Goal: Task Accomplishment & Management: Manage account settings

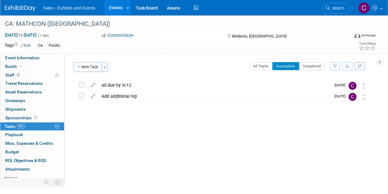
click at [111, 9] on link "Events" at bounding box center [115, 7] width 22 height 15
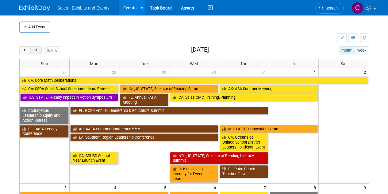
click at [35, 49] on span "next" at bounding box center [36, 51] width 5 height 4
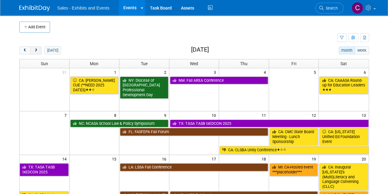
click at [35, 49] on span "next" at bounding box center [36, 51] width 5 height 4
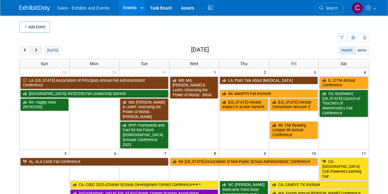
click at [36, 53] on button "next" at bounding box center [35, 50] width 11 height 8
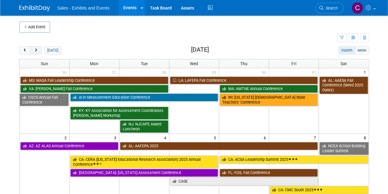
click at [36, 53] on button "next" at bounding box center [35, 50] width 11 height 8
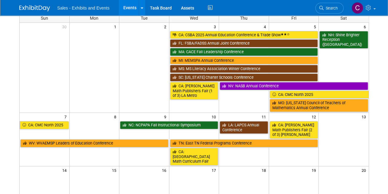
scroll to position [24, 0]
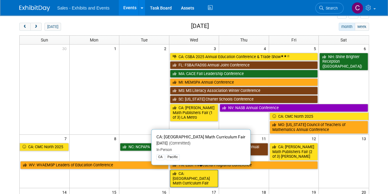
click at [197, 170] on link "CA: [GEOGRAPHIC_DATA] Math Curriculum Fair" at bounding box center [194, 178] width 49 height 18
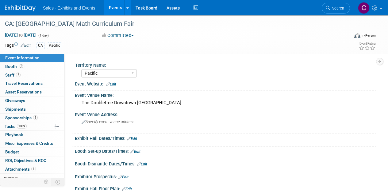
select select "Pacific"
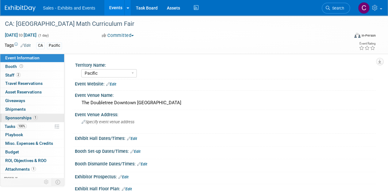
click at [9, 115] on span "Sponsorships 1" at bounding box center [21, 117] width 33 height 5
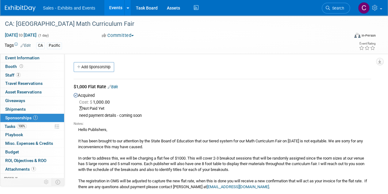
click at [118, 87] on link "Edit" at bounding box center [113, 86] width 10 height 5
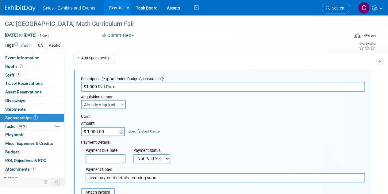
click at [147, 158] on select "Not Paid Yet Partially Paid Paid in Full" at bounding box center [152, 158] width 37 height 9
select select "1"
click at [134, 154] on select "Not Paid Yet Partially Paid Paid in Full" at bounding box center [152, 158] width 37 height 9
drag, startPoint x: 160, startPoint y: 178, endPoint x: 0, endPoint y: 178, distance: 159.7
click at [0, 178] on div "Event Information Event Info Booth Booth 2 Staff 2 Staff 0 Travel Reservations …" at bounding box center [194, 186] width 388 height 360
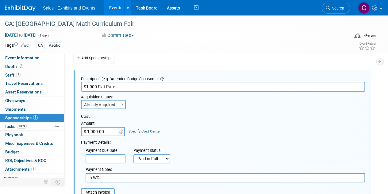
paste input "RC-033872 for PO-008493"
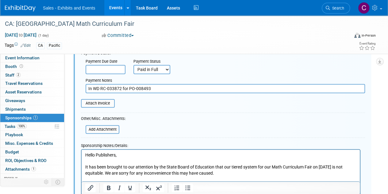
scroll to position [107, 0]
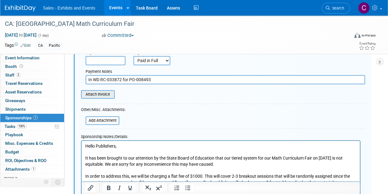
type input "In WD RC-033872 for PO-008493"
click at [105, 95] on input "file" at bounding box center [77, 94] width 73 height 7
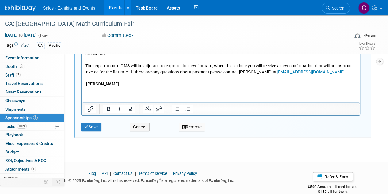
scroll to position [251, 0]
click at [96, 127] on button "Save" at bounding box center [91, 126] width 20 height 9
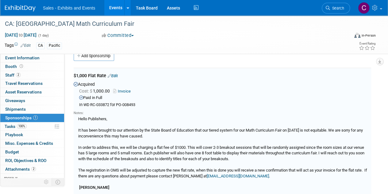
scroll to position [9, 0]
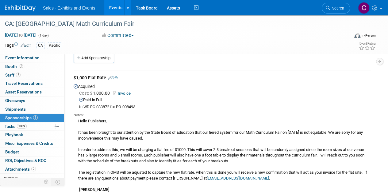
click at [114, 8] on link "Events" at bounding box center [115, 7] width 22 height 15
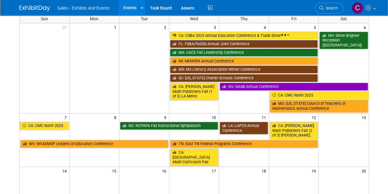
scroll to position [50, 0]
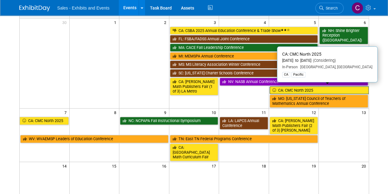
click at [295, 86] on link "CA: CMC North 2025" at bounding box center [319, 90] width 99 height 8
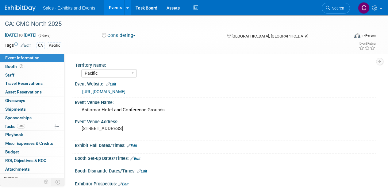
select select "Pacific"
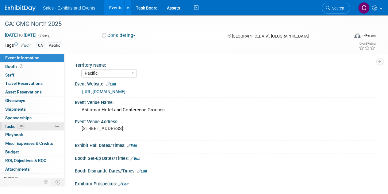
click at [7, 124] on span "Tasks 50%" at bounding box center [15, 126] width 21 height 5
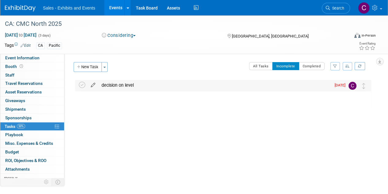
click at [92, 86] on icon at bounding box center [93, 84] width 11 height 8
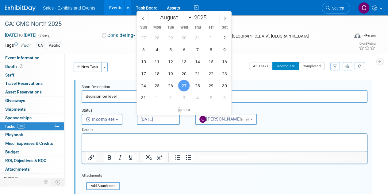
click at [150, 115] on input "Aug 27, 2025" at bounding box center [158, 119] width 43 height 11
click at [211, 93] on span "5" at bounding box center [211, 97] width 12 height 12
type input "Sep 5, 2025"
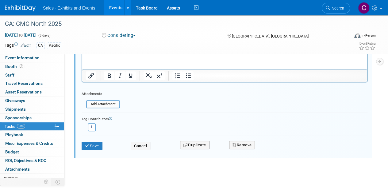
scroll to position [83, 0]
click at [88, 146] on icon "submit" at bounding box center [87, 145] width 5 height 4
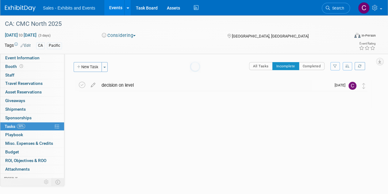
scroll to position [0, 0]
click at [113, 6] on link "Events" at bounding box center [115, 7] width 22 height 15
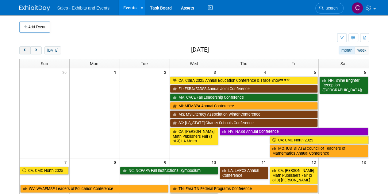
click at [24, 52] on span "prev" at bounding box center [25, 51] width 5 height 4
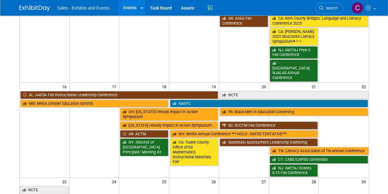
scroll to position [177, 0]
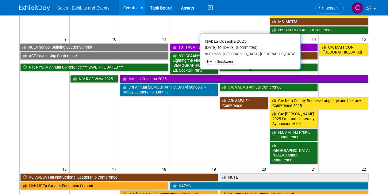
click at [163, 75] on link "NM: La Cosecha 2025" at bounding box center [244, 79] width 248 height 8
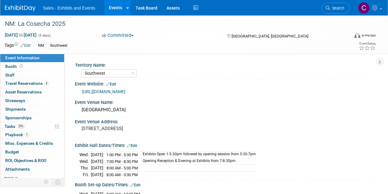
select select "Southwest"
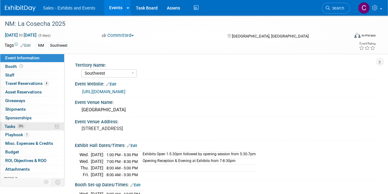
click at [16, 124] on span "Tasks 25%" at bounding box center [15, 126] width 21 height 5
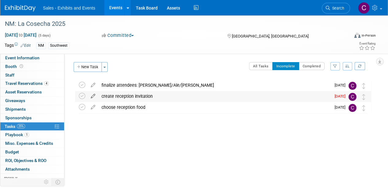
click at [93, 93] on icon at bounding box center [93, 95] width 11 height 8
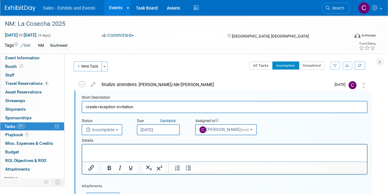
scroll to position [1, 0]
click at [145, 129] on input "Aug 27, 2025" at bounding box center [158, 129] width 43 height 11
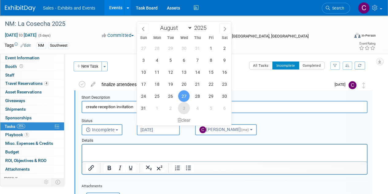
click at [183, 110] on span "3" at bounding box center [184, 108] width 12 height 12
type input "Sep 3, 2025"
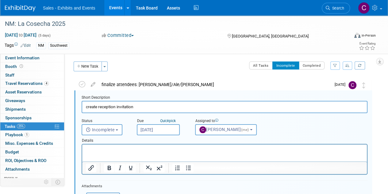
scroll to position [105, 0]
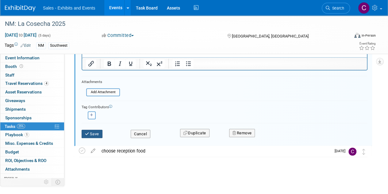
click at [90, 136] on button "Save" at bounding box center [92, 134] width 21 height 9
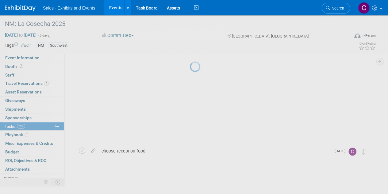
scroll to position [0, 0]
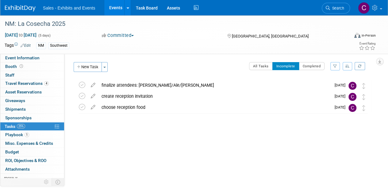
click at [113, 5] on link "Events" at bounding box center [115, 7] width 22 height 15
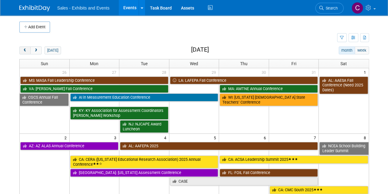
click at [23, 49] on span "prev" at bounding box center [25, 51] width 5 height 4
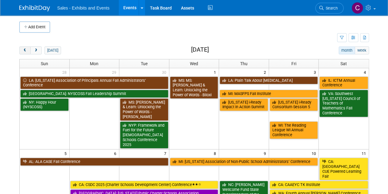
click at [23, 49] on span "prev" at bounding box center [25, 51] width 5 height 4
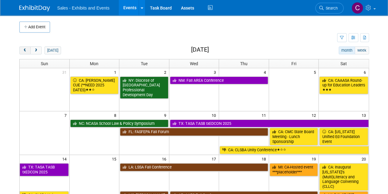
click at [23, 49] on span "prev" at bounding box center [25, 51] width 5 height 4
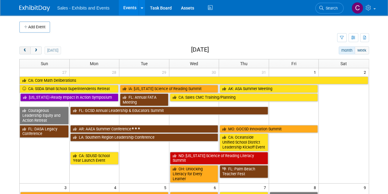
click at [23, 49] on span "prev" at bounding box center [25, 51] width 5 height 4
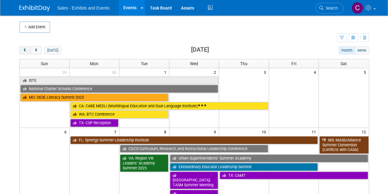
click at [23, 49] on span "prev" at bounding box center [25, 51] width 5 height 4
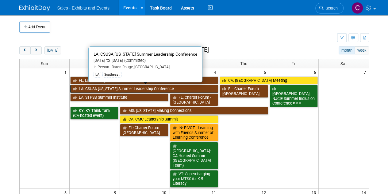
click at [128, 87] on link "LA: CSUSA [US_STATE] Summer Leadership Conference" at bounding box center [144, 89] width 148 height 8
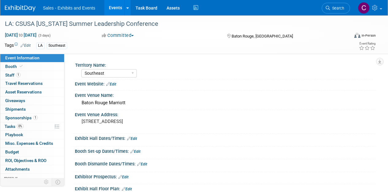
select select "Southeast"
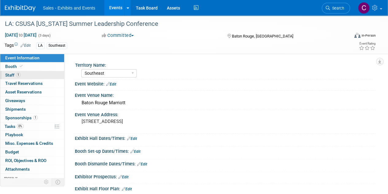
click at [5, 75] on span "Staff 1" at bounding box center [12, 74] width 15 height 5
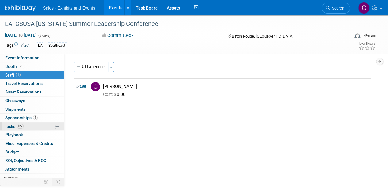
click at [10, 125] on span "Tasks 0%" at bounding box center [14, 126] width 19 height 5
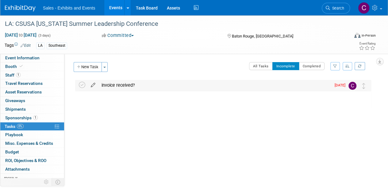
click at [93, 85] on icon at bounding box center [93, 84] width 11 height 8
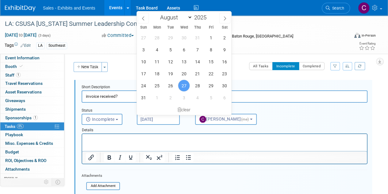
click at [160, 123] on input "Aug 27, 2025" at bounding box center [158, 119] width 43 height 11
click at [211, 100] on span "5" at bounding box center [211, 97] width 12 height 12
type input "Sep 5, 2025"
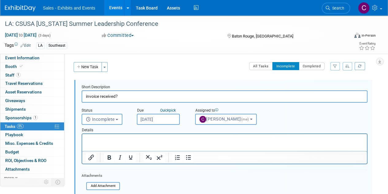
scroll to position [83, 0]
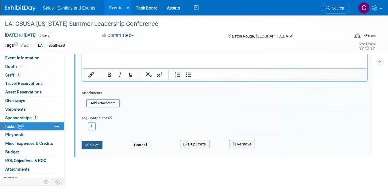
click at [100, 141] on button "Save" at bounding box center [92, 145] width 21 height 9
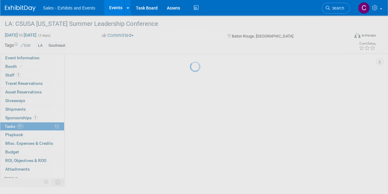
scroll to position [0, 0]
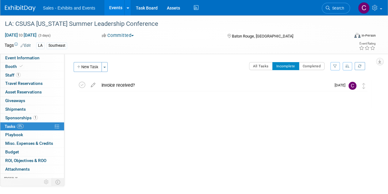
click at [111, 3] on link "Events" at bounding box center [115, 7] width 22 height 15
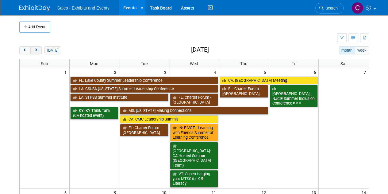
click at [36, 52] on span "next" at bounding box center [36, 51] width 5 height 4
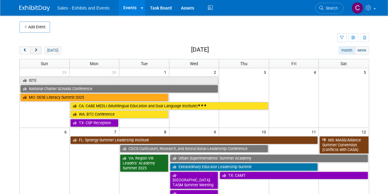
click at [36, 52] on span "next" at bounding box center [36, 51] width 5 height 4
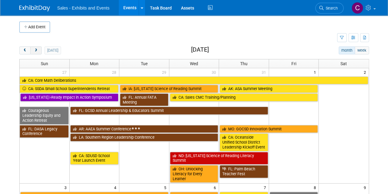
click at [36, 52] on span "next" at bounding box center [36, 51] width 5 height 4
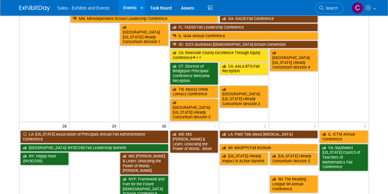
scroll to position [298, 0]
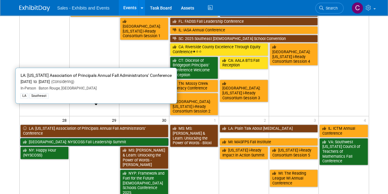
click at [50, 124] on link "LA: [US_STATE] Association of Principals Annual Fall Administrators’ Conference" at bounding box center [94, 130] width 148 height 13
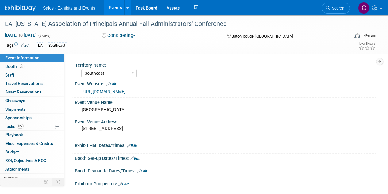
select select "Southeast"
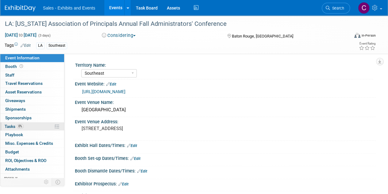
click at [11, 125] on span "Tasks 0%" at bounding box center [14, 126] width 19 height 5
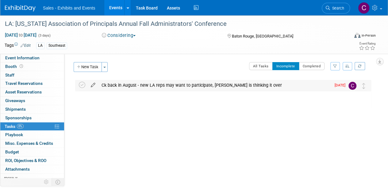
click at [95, 85] on icon at bounding box center [93, 84] width 11 height 8
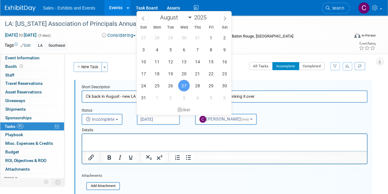
click at [152, 123] on input "Aug 27, 2025" at bounding box center [158, 119] width 43 height 11
click at [225, 18] on icon at bounding box center [225, 19] width 2 height 4
select select "8"
click at [185, 51] on span "10" at bounding box center [184, 50] width 12 height 12
type input "Sep 10, 2025"
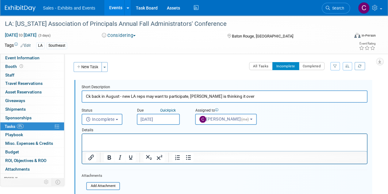
scroll to position [83, 0]
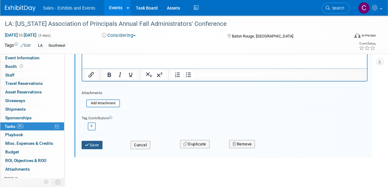
click at [95, 143] on button "Save" at bounding box center [92, 145] width 21 height 9
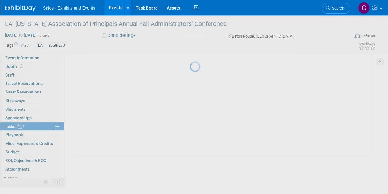
scroll to position [0, 0]
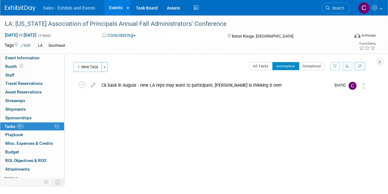
click at [111, 9] on link "Events" at bounding box center [115, 7] width 22 height 15
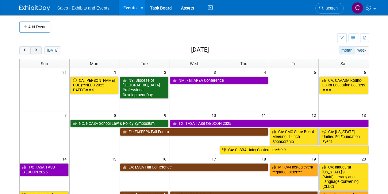
click at [36, 51] on span "next" at bounding box center [36, 51] width 5 height 4
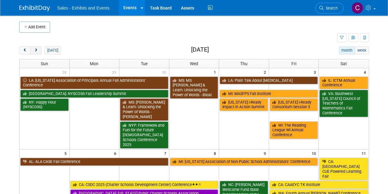
click at [36, 51] on span "next" at bounding box center [36, 51] width 5 height 4
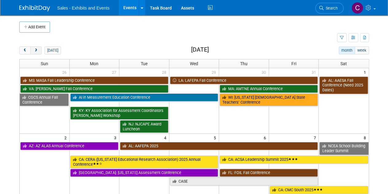
click at [36, 51] on span "next" at bounding box center [36, 51] width 5 height 4
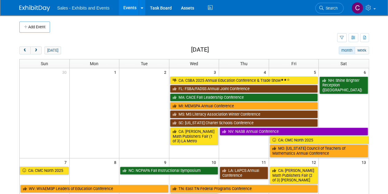
click at [36, 20] on div "Add Event" at bounding box center [194, 23] width 350 height 17
click at [35, 29] on button "Add Event" at bounding box center [34, 26] width 31 height 11
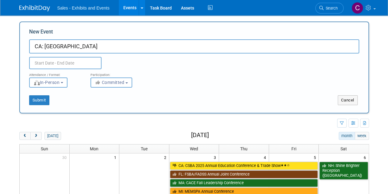
paste input "Instructional Materials Fair"
type input "CA: Kern County Instructional Materials Fair"
click at [115, 82] on span "Committed" at bounding box center [110, 82] width 30 height 5
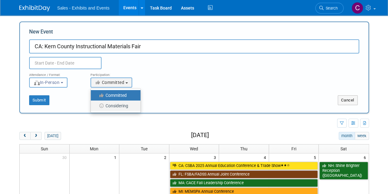
click at [115, 104] on label "Considering" at bounding box center [114, 106] width 41 height 8
click at [96, 104] on input "Considering" at bounding box center [94, 106] width 4 height 4
select select "2"
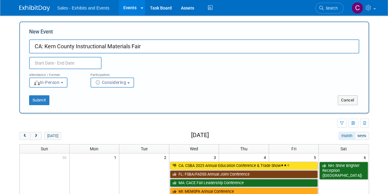
click at [57, 65] on input "text" at bounding box center [65, 63] width 72 height 12
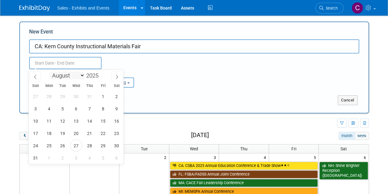
click at [79, 76] on select "January February March April May June July August September October November De…" at bounding box center [66, 76] width 35 height 8
select select "11"
click at [49, 72] on select "January February March April May June July August September October November De…" at bounding box center [66, 76] width 35 height 8
click at [90, 113] on span "11" at bounding box center [90, 109] width 12 height 12
click at [100, 110] on span "12" at bounding box center [103, 109] width 12 height 12
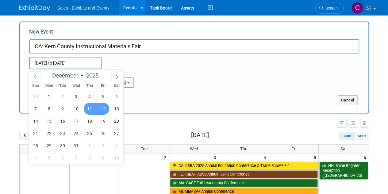
type input "[DATE] to [DATE]"
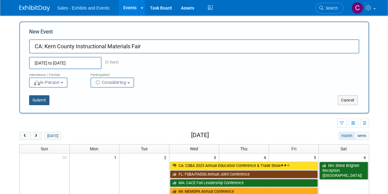
click at [44, 103] on button "Submit" at bounding box center [39, 100] width 20 height 10
type input "CA: Kern County Instructional Materials Fair"
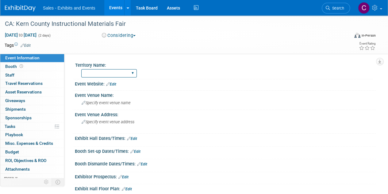
click at [104, 70] on select "Atlantic Southeast Central Southwest Pacific Mountain National Strategic Partne…" at bounding box center [109, 73] width 56 height 8
select select "Pacific"
click at [81, 69] on select "Atlantic Southeast Central Southwest Pacific Mountain National Strategic Partne…" at bounding box center [109, 73] width 56 height 8
click at [30, 44] on link "Edit" at bounding box center [26, 45] width 10 height 4
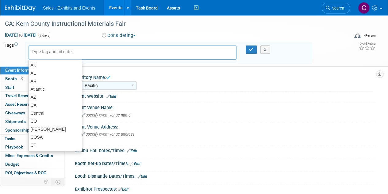
type input "c"
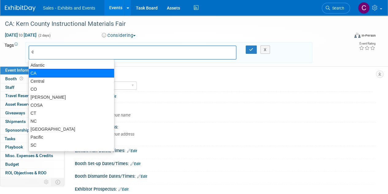
click at [33, 73] on div "CA" at bounding box center [72, 73] width 86 height 9
type input "CA"
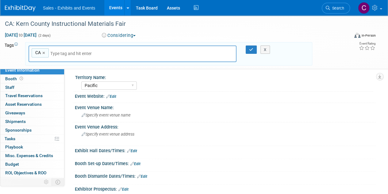
type input "p"
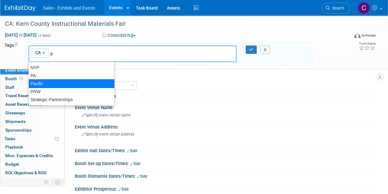
click at [39, 81] on div "Pacific" at bounding box center [72, 83] width 86 height 9
type input "CA, Pacific"
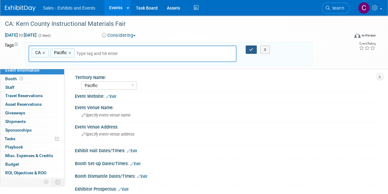
click at [252, 50] on icon "button" at bounding box center [251, 50] width 4 height 4
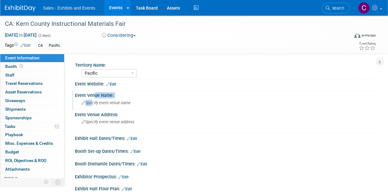
drag, startPoint x: 107, startPoint y: 106, endPoint x: 91, endPoint y: 107, distance: 15.1
click at [91, 108] on div "Event Venue Name: Specify event venue name" at bounding box center [224, 100] width 304 height 19
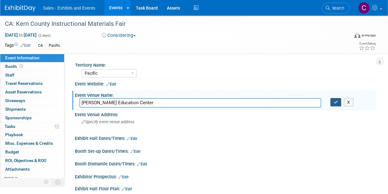
type input "Larry E. Reider Education Center"
click at [335, 102] on icon "button" at bounding box center [336, 102] width 4 height 4
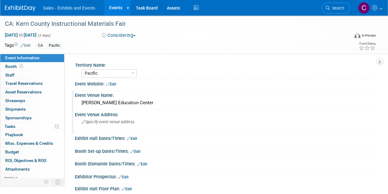
click at [101, 121] on span "Specify event venue address" at bounding box center [108, 121] width 53 height 5
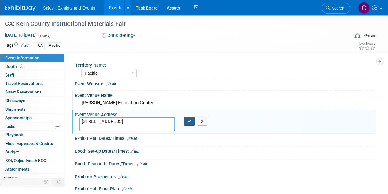
type textarea "2000 K St, Bakersfield, CA 93301"
click at [186, 119] on button "button" at bounding box center [189, 121] width 11 height 9
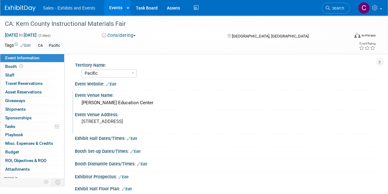
click at [119, 3] on link "Events" at bounding box center [115, 7] width 22 height 15
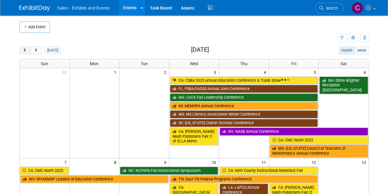
click at [26, 53] on button "prev" at bounding box center [24, 50] width 11 height 8
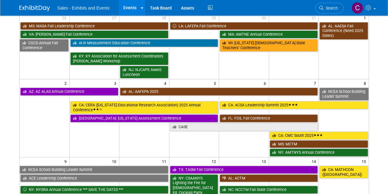
scroll to position [63, 0]
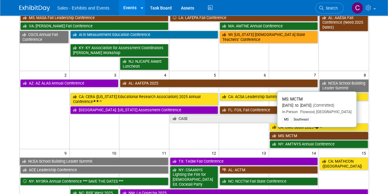
click at [290, 132] on link "MS: MCTM" at bounding box center [319, 136] width 99 height 8
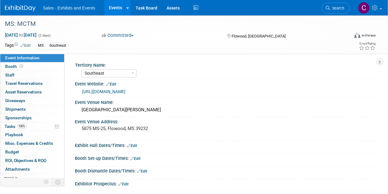
select select "Southeast"
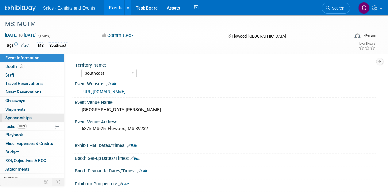
click at [13, 116] on span "Sponsorships 0" at bounding box center [18, 117] width 26 height 5
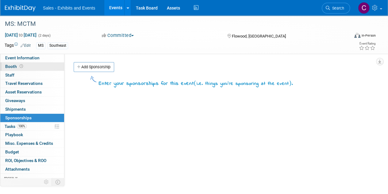
click at [14, 68] on span "Booth" at bounding box center [14, 66] width 19 height 5
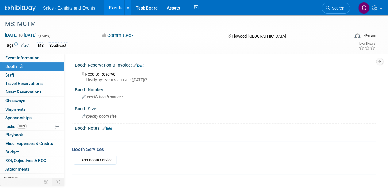
click at [142, 65] on link "Edit" at bounding box center [139, 65] width 10 height 4
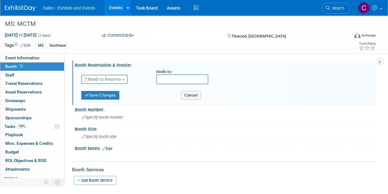
click at [98, 80] on span "Need to Reserve" at bounding box center [102, 79] width 37 height 5
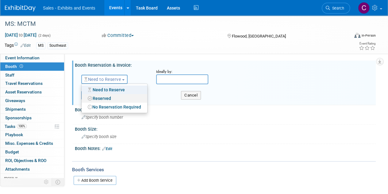
click at [105, 99] on link "Reserved" at bounding box center [115, 98] width 66 height 9
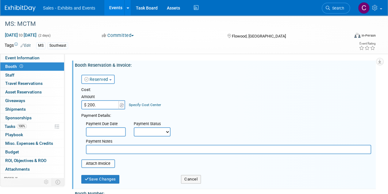
type input "$ 200.00"
click at [152, 131] on select "Not Paid Yet Partially Paid Paid in Full" at bounding box center [152, 131] width 37 height 9
select select "3"
click at [134, 127] on select "Not Paid Yet Partially Paid Paid in Full" at bounding box center [152, 131] width 37 height 9
click at [122, 149] on input "text" at bounding box center [229, 149] width 286 height 9
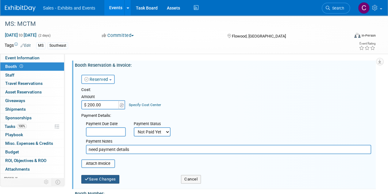
type input "need payment details"
click at [104, 181] on button "Save Changes" at bounding box center [100, 179] width 38 height 9
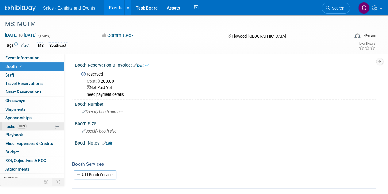
click at [9, 122] on link "100% Tasks 100%" at bounding box center [32, 126] width 64 height 8
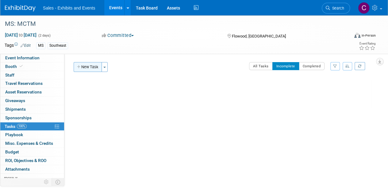
click at [84, 66] on button "New Task" at bounding box center [88, 67] width 28 height 10
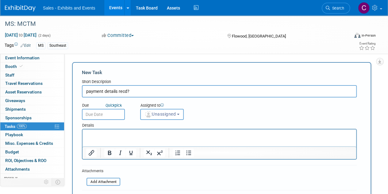
type input "payment details recd?"
click at [113, 119] on input "text" at bounding box center [103, 114] width 43 height 11
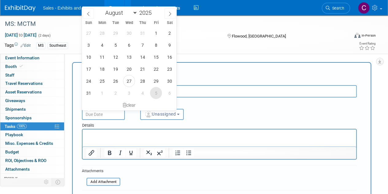
click at [154, 95] on span "5" at bounding box center [156, 93] width 12 height 12
type input "Sep 5, 2025"
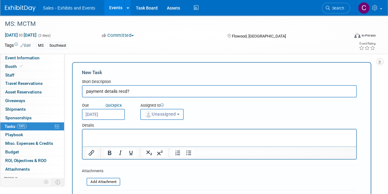
click at [159, 118] on button "Unassigned" at bounding box center [162, 114] width 44 height 11
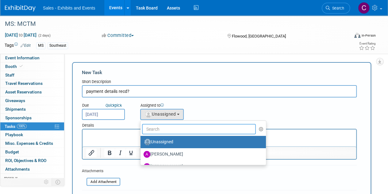
click at [164, 134] on input "text" at bounding box center [199, 129] width 114 height 10
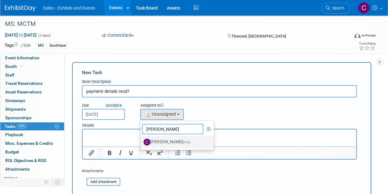
type input "christine"
click at [165, 142] on label "Christine Lurz (me)" at bounding box center [176, 142] width 64 height 10
click at [142, 142] on input "Christine Lurz (me)" at bounding box center [140, 141] width 4 height 4
select select "a9e3834d-668b-4315-a5d4-069993be606a"
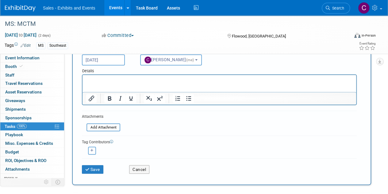
scroll to position [72, 0]
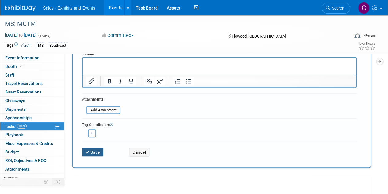
click at [98, 150] on button "Save" at bounding box center [92, 152] width 21 height 9
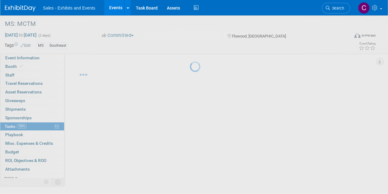
scroll to position [0, 0]
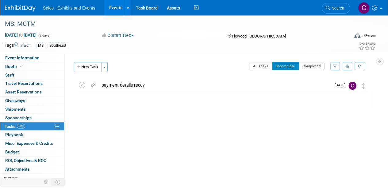
click at [116, 7] on link "Events" at bounding box center [115, 7] width 22 height 15
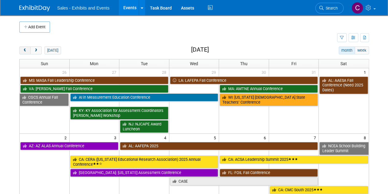
click at [25, 51] on span "prev" at bounding box center [25, 51] width 5 height 4
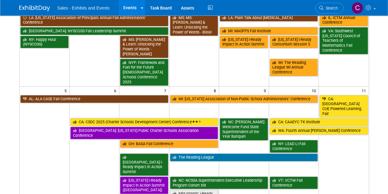
scroll to position [49, 0]
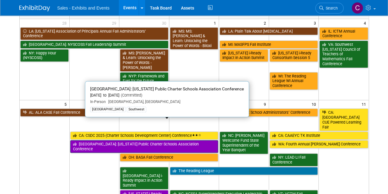
click at [103, 140] on link "[GEOGRAPHIC_DATA]: [US_STATE] Public Charter Schools Association Conference" at bounding box center [144, 146] width 148 height 13
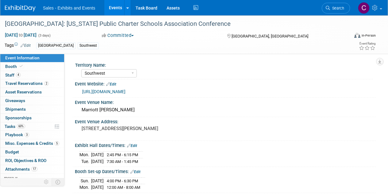
select select "Southwest"
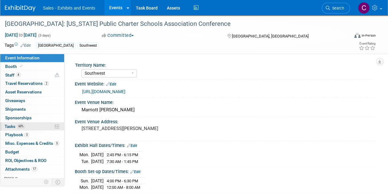
click at [13, 128] on span "Tasks 60%" at bounding box center [15, 126] width 21 height 5
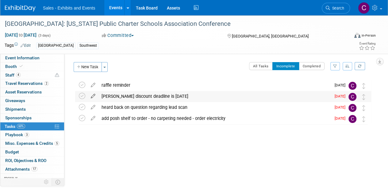
click at [93, 95] on icon at bounding box center [93, 95] width 11 height 8
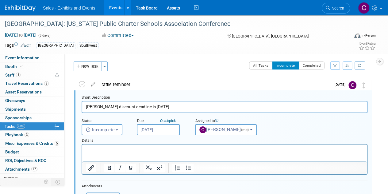
scroll to position [1, 0]
click at [157, 130] on input "Aug 27, 2025" at bounding box center [158, 129] width 43 height 11
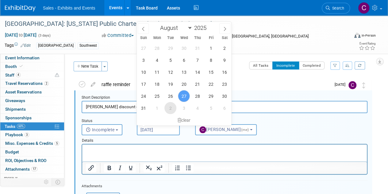
click at [169, 109] on span "2" at bounding box center [171, 108] width 12 height 12
type input "Sep 2, 2025"
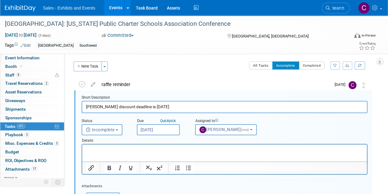
scroll to position [103, 0]
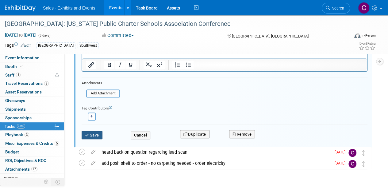
click at [92, 135] on button "Save" at bounding box center [92, 135] width 21 height 9
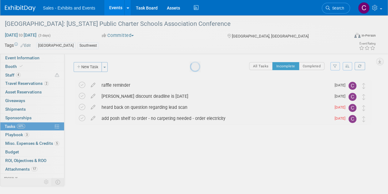
scroll to position [0, 0]
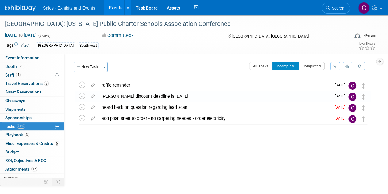
click at [92, 109] on icon at bounding box center [93, 106] width 11 height 8
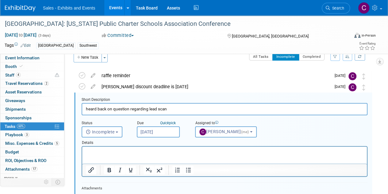
scroll to position [12, 0]
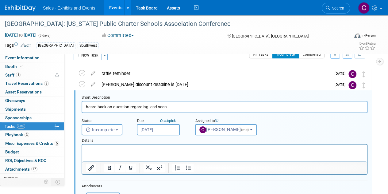
click at [150, 127] on input "Aug 27, 2025" at bounding box center [158, 129] width 43 height 11
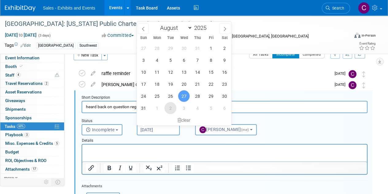
click at [169, 107] on span "2" at bounding box center [171, 108] width 12 height 12
type input "Sep 2, 2025"
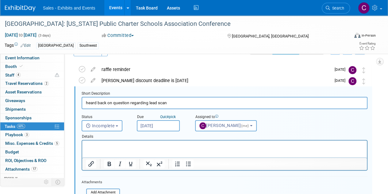
scroll to position [116, 0]
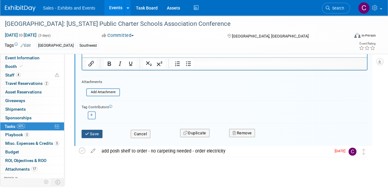
click at [93, 135] on button "Save" at bounding box center [92, 134] width 21 height 9
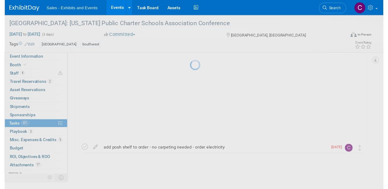
scroll to position [0, 0]
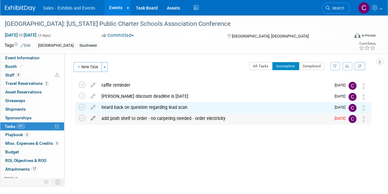
click at [95, 115] on icon at bounding box center [93, 117] width 11 height 8
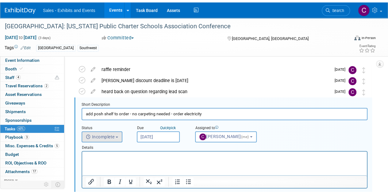
scroll to position [23, 0]
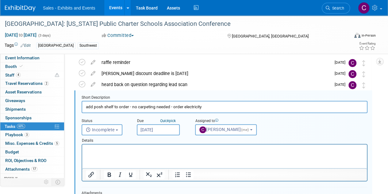
click at [157, 129] on input "Aug 27, 2025" at bounding box center [158, 129] width 43 height 11
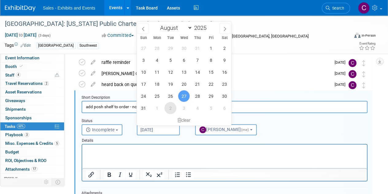
click at [169, 107] on span "2" at bounding box center [171, 108] width 12 height 12
type input "Sep 2, 2025"
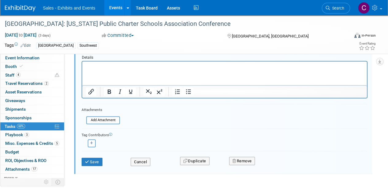
scroll to position [107, 0]
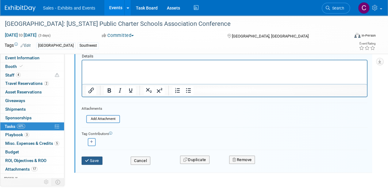
click at [99, 159] on button "Save" at bounding box center [92, 160] width 21 height 9
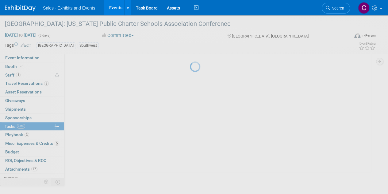
scroll to position [0, 0]
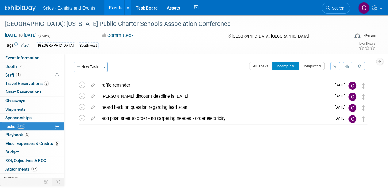
click at [119, 6] on link "Events" at bounding box center [115, 7] width 22 height 15
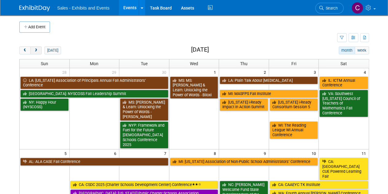
click at [35, 49] on span "next" at bounding box center [36, 51] width 5 height 4
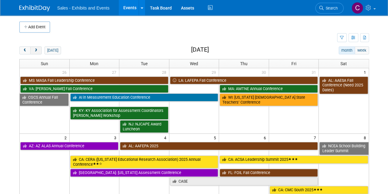
click at [35, 49] on span "next" at bounding box center [36, 51] width 5 height 4
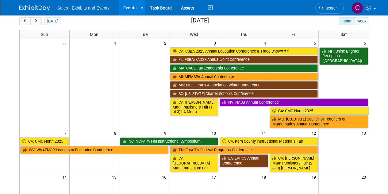
scroll to position [30, 0]
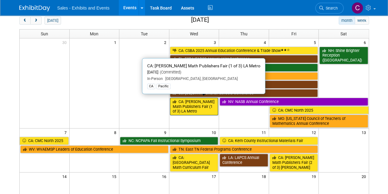
click at [201, 102] on link "CA: [PERSON_NAME] Math Publishers Fair (1 of 3) LA Metro" at bounding box center [194, 107] width 49 height 18
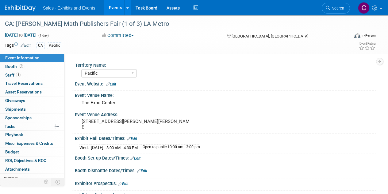
select select "Pacific"
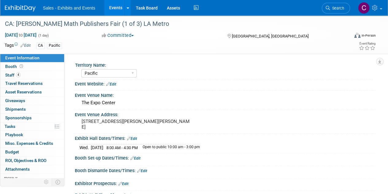
click at [115, 9] on link "Events" at bounding box center [115, 7] width 22 height 15
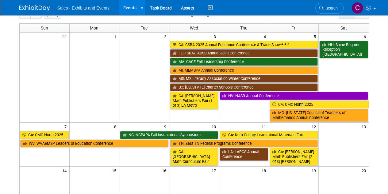
scroll to position [38, 0]
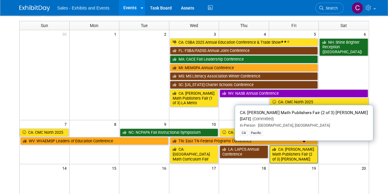
click at [297, 154] on link "CA: [PERSON_NAME] Math Publishers Fair (2 of 3) [PERSON_NAME]" at bounding box center [294, 154] width 49 height 18
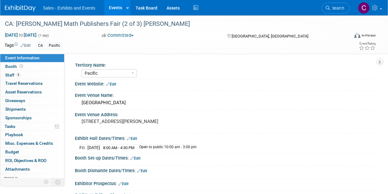
select select "Pacific"
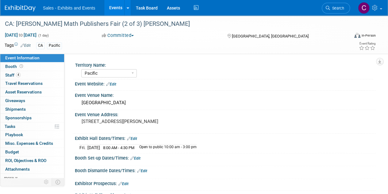
click at [109, 8] on link "Events" at bounding box center [115, 7] width 22 height 15
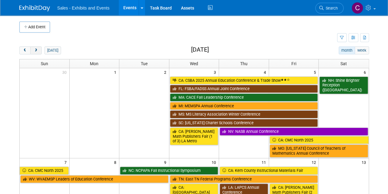
click at [34, 51] on span "next" at bounding box center [36, 51] width 5 height 4
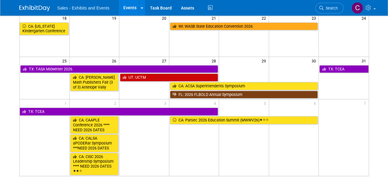
scroll to position [180, 0]
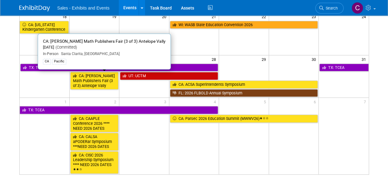
drag, startPoint x: 102, startPoint y: 79, endPoint x: 79, endPoint y: 80, distance: 23.0
click at [102, 79] on link "CA: [PERSON_NAME] Math Publishers Fair (3 of 3) Antelope Vally" at bounding box center [94, 81] width 49 height 18
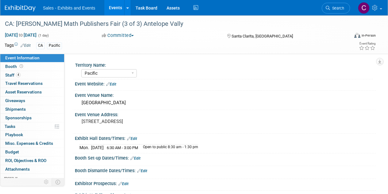
select select "Pacific"
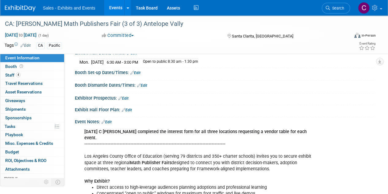
scroll to position [127, 0]
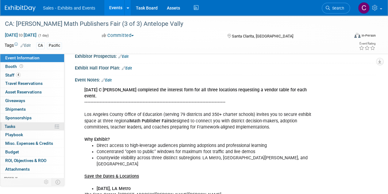
click at [7, 125] on span "Tasks 0%" at bounding box center [10, 126] width 11 height 5
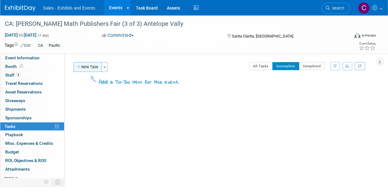
click at [90, 66] on button "New Task" at bounding box center [88, 67] width 28 height 10
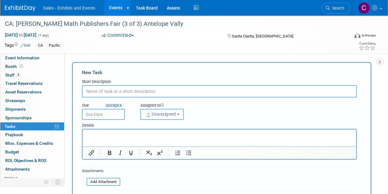
type input "e"
type input "heard back on interest form?"
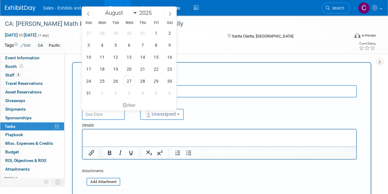
click at [107, 113] on input "text" at bounding box center [103, 114] width 43 height 11
click at [158, 92] on span "5" at bounding box center [156, 93] width 12 height 12
type input "[DATE]"
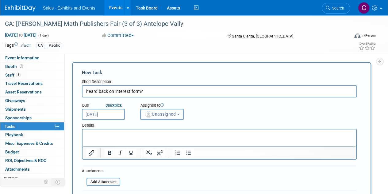
click at [165, 112] on span "Unassigned" at bounding box center [160, 113] width 31 height 5
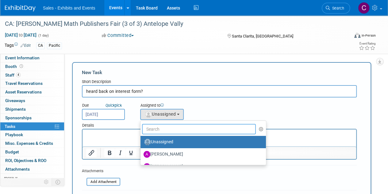
click at [174, 129] on input "text" at bounding box center [199, 129] width 114 height 10
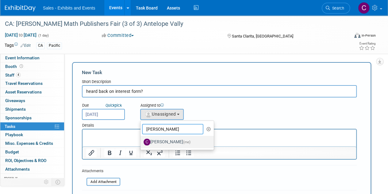
type input "christine"
click at [163, 139] on label "[PERSON_NAME] (me)" at bounding box center [176, 142] width 64 height 10
click at [142, 139] on input "[PERSON_NAME] (me)" at bounding box center [140, 141] width 4 height 4
select select "a9e3834d-668b-4315-a5d4-069993be606a"
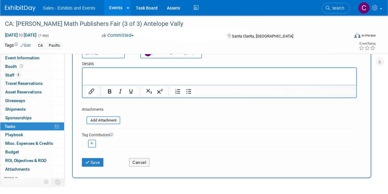
scroll to position [70, 0]
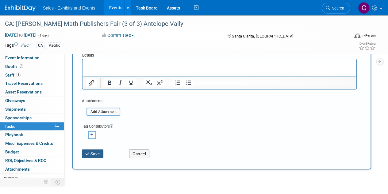
click at [101, 156] on button "Save" at bounding box center [92, 153] width 21 height 9
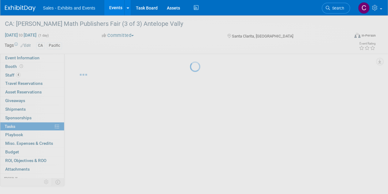
scroll to position [0, 0]
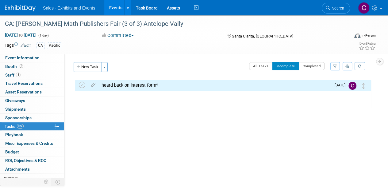
click at [114, 9] on link "Events" at bounding box center [115, 7] width 22 height 15
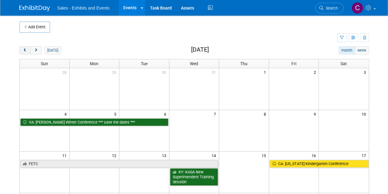
click at [26, 47] on button "prev" at bounding box center [24, 50] width 11 height 8
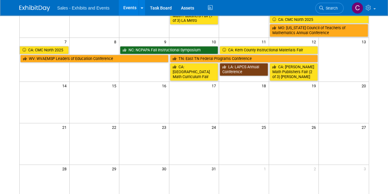
scroll to position [122, 0]
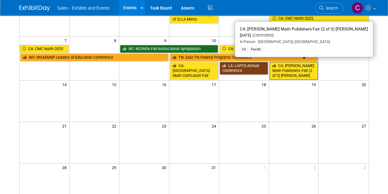
click at [284, 66] on link "CA: [PERSON_NAME] Math Publishers Fair (2 of 3) [PERSON_NAME]" at bounding box center [294, 71] width 49 height 18
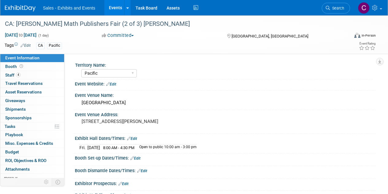
select select "Pacific"
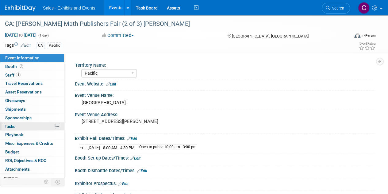
click at [10, 125] on span "Tasks 0%" at bounding box center [10, 126] width 11 height 5
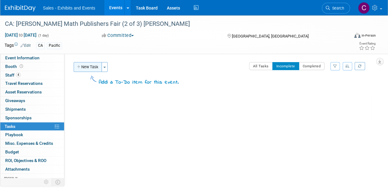
click at [90, 62] on button "New Task" at bounding box center [88, 67] width 28 height 10
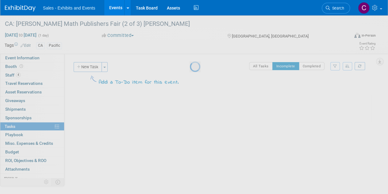
select select "7"
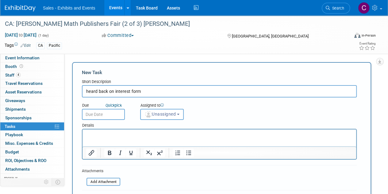
type input "heard back on interest form"
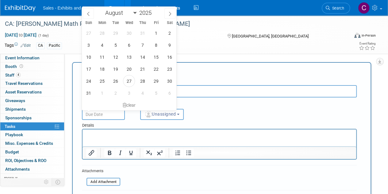
click at [109, 110] on input "text" at bounding box center [103, 114] width 43 height 11
click at [156, 90] on span "5" at bounding box center [156, 93] width 12 height 12
type input "[DATE]"
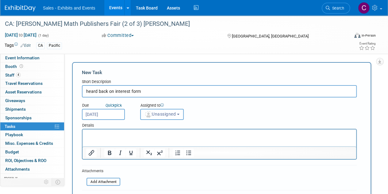
click at [163, 113] on span "Unassigned" at bounding box center [160, 113] width 31 height 5
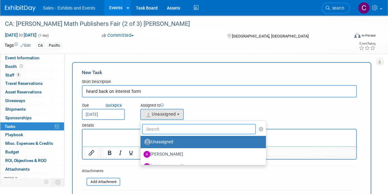
click at [173, 131] on input "text" at bounding box center [199, 129] width 114 height 10
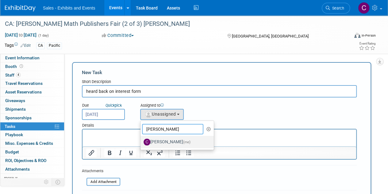
type input "christine"
drag, startPoint x: 173, startPoint y: 144, endPoint x: 203, endPoint y: 143, distance: 30.7
click at [174, 145] on label "[PERSON_NAME] (me)" at bounding box center [176, 142] width 64 height 10
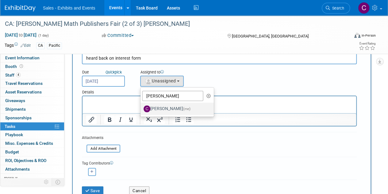
scroll to position [38, 0]
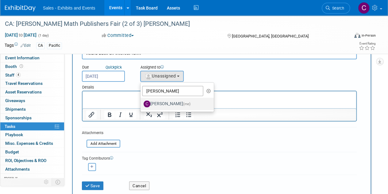
click at [179, 103] on label "[PERSON_NAME] (me)" at bounding box center [176, 104] width 64 height 10
click at [142, 103] on input "[PERSON_NAME] (me)" at bounding box center [140, 103] width 4 height 4
select select "a9e3834d-668b-4315-a5d4-069993be606a"
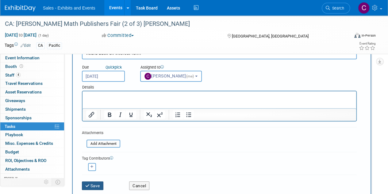
click at [91, 186] on button "Save" at bounding box center [92, 185] width 21 height 9
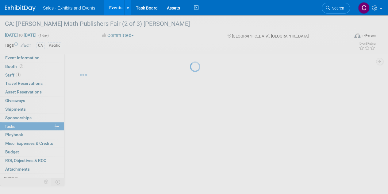
scroll to position [0, 0]
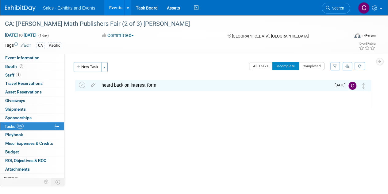
click at [111, 10] on link "Events" at bounding box center [115, 7] width 22 height 15
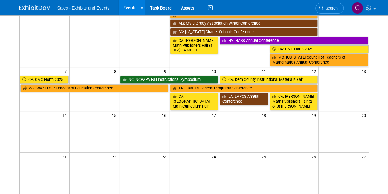
scroll to position [94, 0]
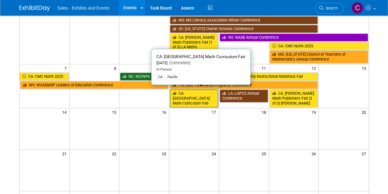
click at [190, 97] on link "CA: [GEOGRAPHIC_DATA] Math Curriculum Fair" at bounding box center [194, 98] width 49 height 18
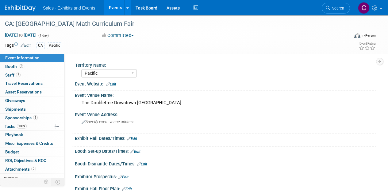
select select "Pacific"
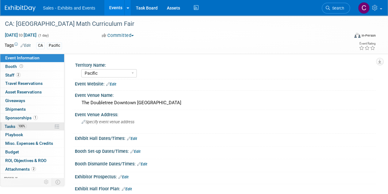
click at [7, 127] on span "Tasks 100%" at bounding box center [16, 126] width 22 height 5
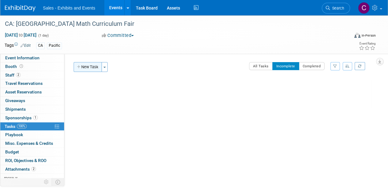
click at [82, 65] on button "New Task" at bounding box center [88, 67] width 28 height 10
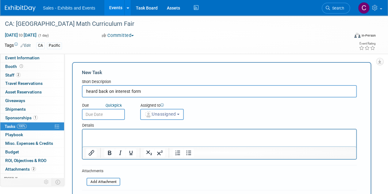
type input "heard back on interest form"
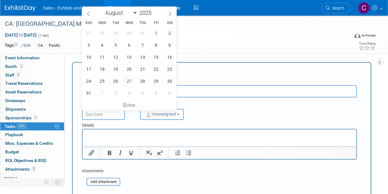
click at [96, 112] on input "text" at bounding box center [103, 114] width 43 height 11
click at [160, 92] on span "5" at bounding box center [156, 93] width 12 height 12
type input "[DATE]"
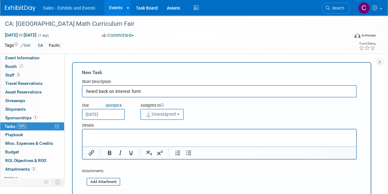
click at [168, 112] on span "Unassigned" at bounding box center [160, 113] width 31 height 5
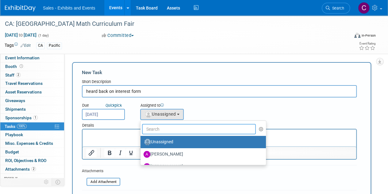
click at [188, 128] on input "text" at bounding box center [199, 129] width 114 height 10
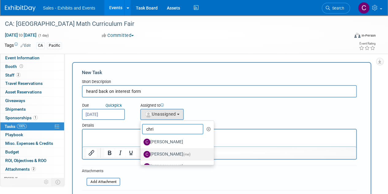
type input "chri"
click at [168, 150] on label "[PERSON_NAME] (me)" at bounding box center [176, 154] width 64 height 10
click at [142, 151] on input "[PERSON_NAME] (me)" at bounding box center [140, 153] width 4 height 4
select select "a9e3834d-668b-4315-a5d4-069993be606a"
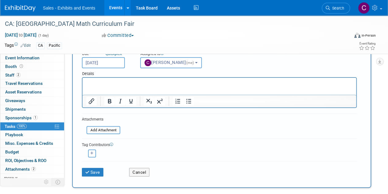
scroll to position [68, 0]
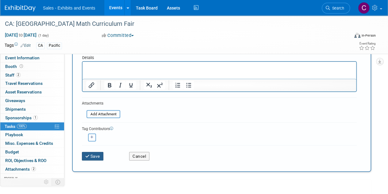
click at [88, 157] on icon "submit" at bounding box center [87, 156] width 5 height 4
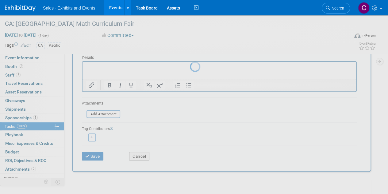
scroll to position [0, 0]
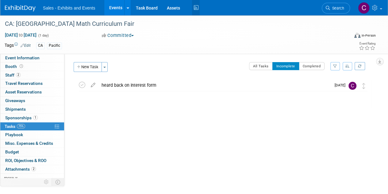
click at [195, 5] on icon at bounding box center [196, 8] width 8 height 10
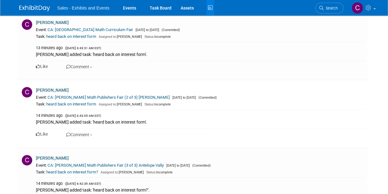
scroll to position [34, 0]
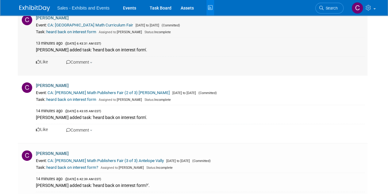
click at [70, 24] on link "CA: [GEOGRAPHIC_DATA] Math Curriculum Fair" at bounding box center [91, 25] width 86 height 5
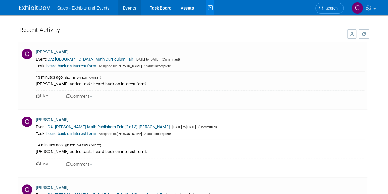
click at [132, 5] on link "Events" at bounding box center [130, 7] width 22 height 15
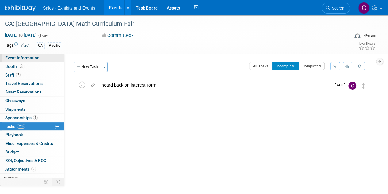
click at [12, 62] on link "Event Information" at bounding box center [32, 58] width 64 height 8
select select "Pacific"
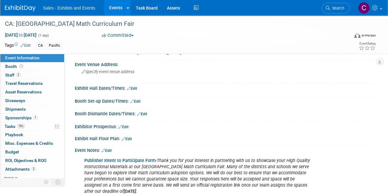
scroll to position [53, 0]
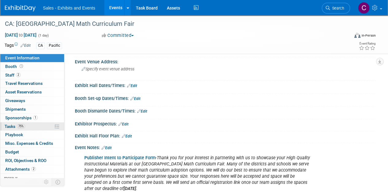
click at [2, 126] on link "75% Tasks 75%" at bounding box center [32, 126] width 64 height 8
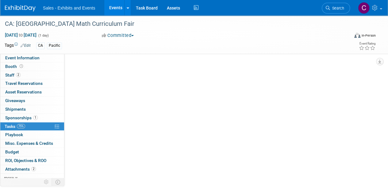
scroll to position [0, 0]
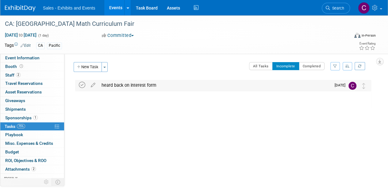
click at [85, 87] on icon at bounding box center [82, 85] width 6 height 6
click at [113, 7] on link "Events" at bounding box center [115, 7] width 22 height 15
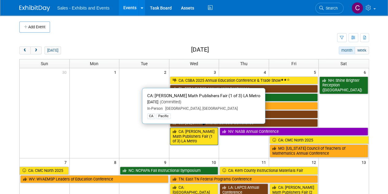
click at [181, 131] on link "CA: [PERSON_NAME] Math Publishers Fair (1 of 3) LA Metro" at bounding box center [194, 136] width 49 height 18
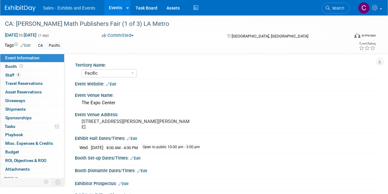
select select "Pacific"
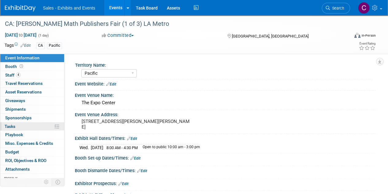
click at [10, 125] on span "Tasks 0%" at bounding box center [10, 126] width 11 height 5
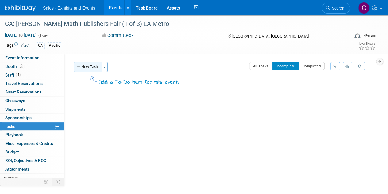
click at [88, 68] on button "New Task" at bounding box center [88, 67] width 28 height 10
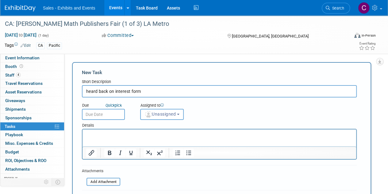
type input "heard back on interest form"
click at [103, 110] on input "text" at bounding box center [103, 114] width 43 height 11
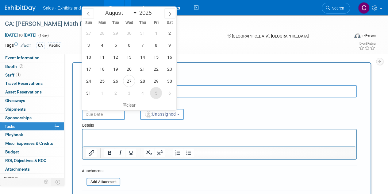
click at [154, 92] on span "5" at bounding box center [156, 93] width 12 height 12
type input "Sep 5, 2025"
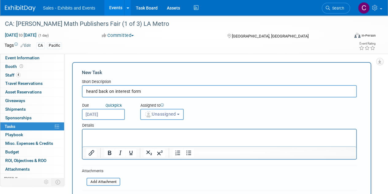
click at [171, 114] on span "Unassigned" at bounding box center [160, 113] width 31 height 5
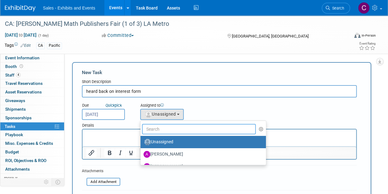
click at [177, 132] on input "text" at bounding box center [199, 129] width 114 height 10
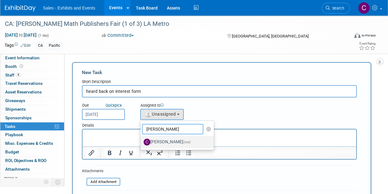
type input "christine"
drag, startPoint x: 178, startPoint y: 142, endPoint x: 91, endPoint y: 14, distance: 154.8
click at [178, 142] on label "Christine Lurz (me)" at bounding box center [176, 142] width 64 height 10
click at [142, 142] on input "Christine Lurz (me)" at bounding box center [140, 141] width 4 height 4
select select "a9e3834d-668b-4315-a5d4-069993be606a"
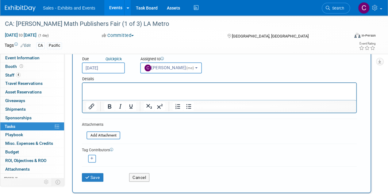
scroll to position [47, 0]
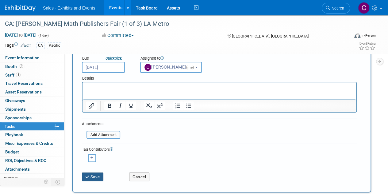
click at [87, 179] on button "Save" at bounding box center [92, 176] width 21 height 9
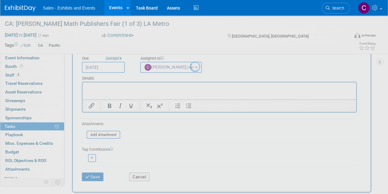
scroll to position [0, 0]
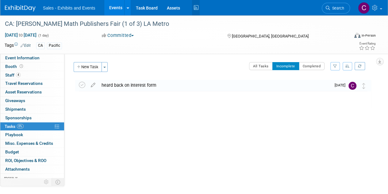
click at [198, 8] on icon at bounding box center [196, 8] width 8 height 10
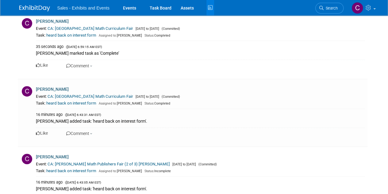
scroll to position [300, 0]
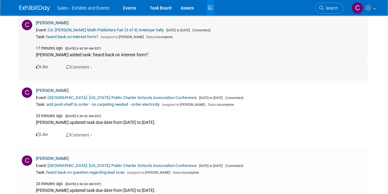
click at [48, 55] on div "[PERSON_NAME] added task: 'heard back on interest form?'." at bounding box center [200, 54] width 329 height 7
click at [66, 29] on link "CA: [PERSON_NAME] Math Publishers Fair (3 of 3) Antelope Vally" at bounding box center [106, 30] width 116 height 5
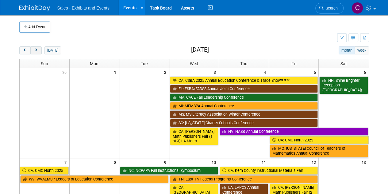
click at [38, 47] on button "next" at bounding box center [35, 50] width 11 height 8
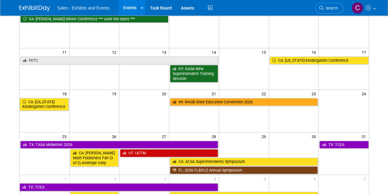
scroll to position [106, 0]
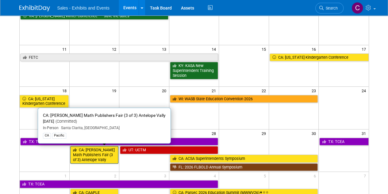
click at [88, 153] on link "CA: [PERSON_NAME] Math Publishers Fair (3 of 3) Antelope Vally" at bounding box center [94, 155] width 49 height 18
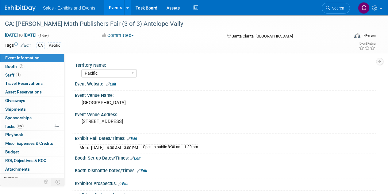
select select "Pacific"
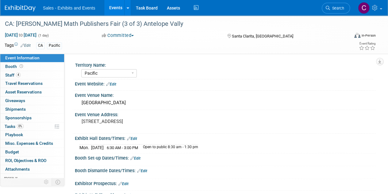
click at [119, 7] on link "Events" at bounding box center [115, 7] width 22 height 15
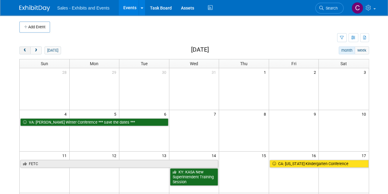
click at [28, 50] on button "prev" at bounding box center [24, 50] width 11 height 8
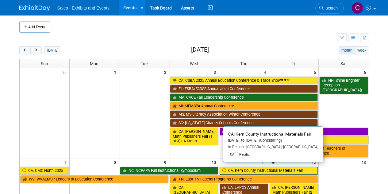
click at [256, 169] on link "CA: Kern County Instructional Materials Fair" at bounding box center [269, 170] width 98 height 8
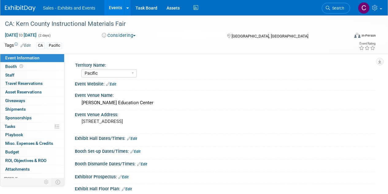
select select "Pacific"
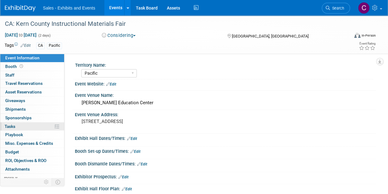
click at [6, 127] on span "Tasks 0%" at bounding box center [10, 126] width 11 height 5
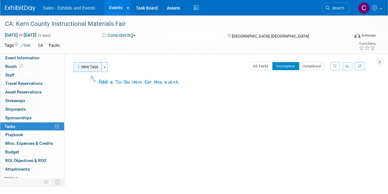
click at [87, 71] on button "New Task" at bounding box center [88, 67] width 28 height 10
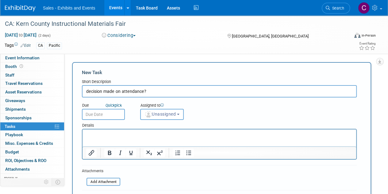
type input "decision made on attendance?"
click at [101, 116] on input "text" at bounding box center [103, 114] width 43 height 11
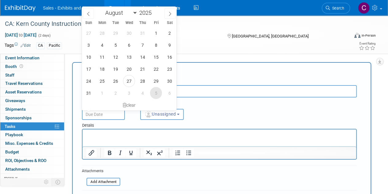
click at [157, 92] on span "5" at bounding box center [156, 93] width 12 height 12
type input "Sep 5, 2025"
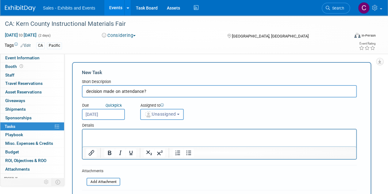
click at [158, 114] on span "Unassigned" at bounding box center [160, 113] width 31 height 5
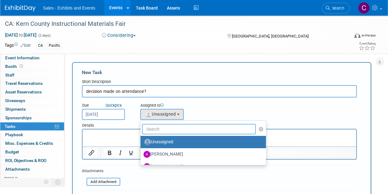
click at [170, 125] on input "text" at bounding box center [199, 129] width 114 height 10
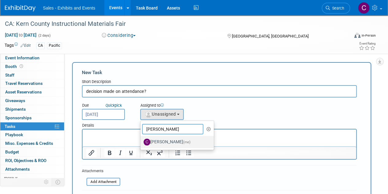
type input "christine"
click at [173, 142] on label "Christine Lurz (me)" at bounding box center [176, 142] width 64 height 10
click at [142, 142] on input "Christine Lurz (me)" at bounding box center [140, 141] width 4 height 4
select select "a9e3834d-668b-4315-a5d4-069993be606a"
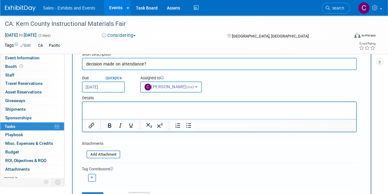
scroll to position [40, 0]
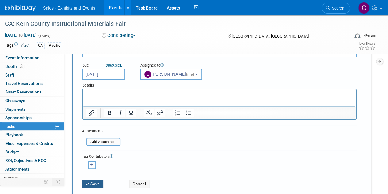
click at [102, 180] on button "Save" at bounding box center [92, 183] width 21 height 9
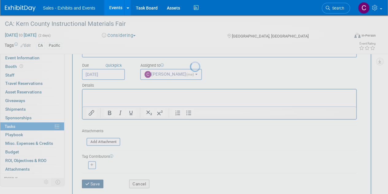
scroll to position [0, 0]
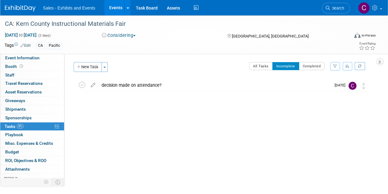
click at [110, 5] on link "Events" at bounding box center [115, 7] width 22 height 15
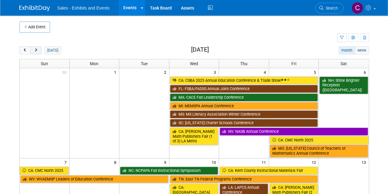
click at [34, 49] on span "next" at bounding box center [36, 51] width 5 height 4
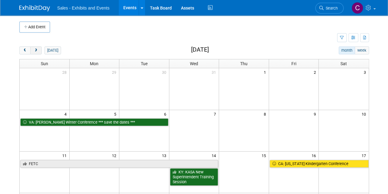
click at [34, 49] on span "next" at bounding box center [36, 51] width 5 height 4
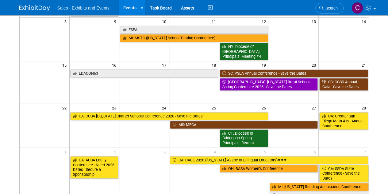
scroll to position [136, 0]
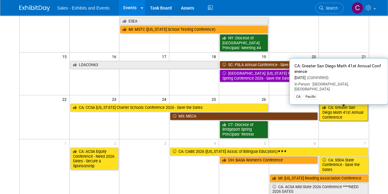
click at [340, 107] on link "CA: Greater San Diego Math 41st Annual Conference" at bounding box center [344, 112] width 49 height 18
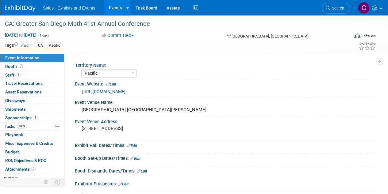
select select "Pacific"
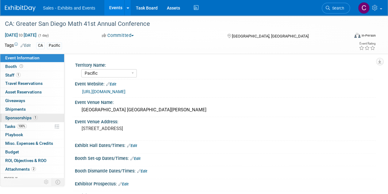
click at [28, 115] on span "Sponsorships 1" at bounding box center [21, 117] width 33 height 5
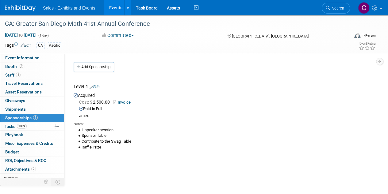
click at [118, 4] on link "Events" at bounding box center [115, 7] width 22 height 15
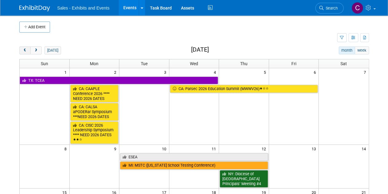
click at [26, 52] on button "prev" at bounding box center [24, 50] width 11 height 8
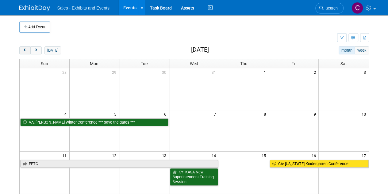
click at [26, 52] on button "prev" at bounding box center [24, 50] width 11 height 8
